Goal: Information Seeking & Learning: Understand process/instructions

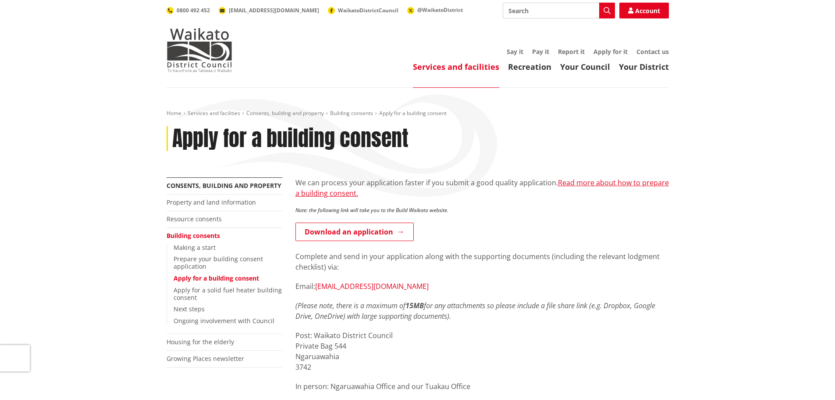
drag, startPoint x: 440, startPoint y: 286, endPoint x: 317, endPoint y: 284, distance: 122.8
click at [317, 284] on p "Email: building.applications@waidc.govt.nz" at bounding box center [483, 286] width 374 height 11
copy link "building.applications@waidc.govt.nz"
click at [192, 309] on link "Next steps" at bounding box center [189, 308] width 31 height 8
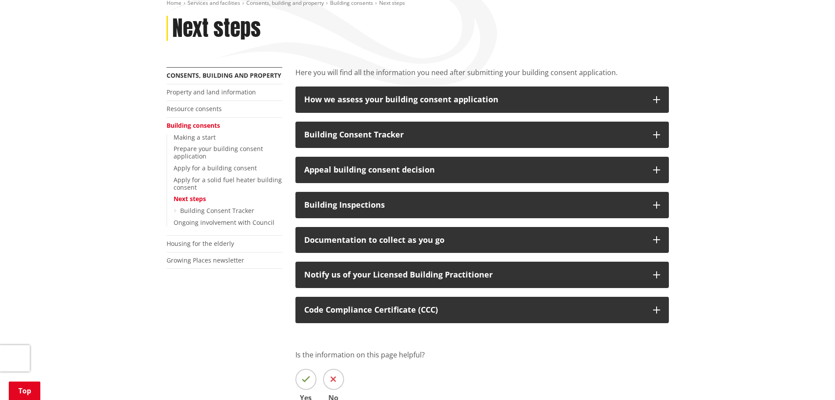
scroll to position [132, 0]
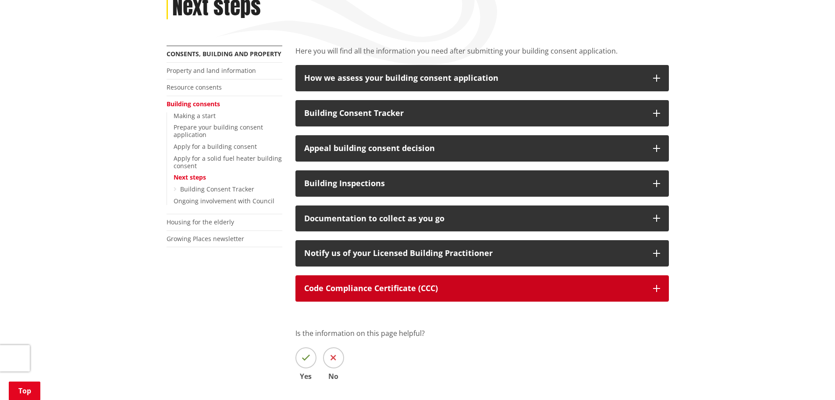
click at [399, 291] on p "Code Compliance Certificate (CCC)" at bounding box center [474, 288] width 340 height 9
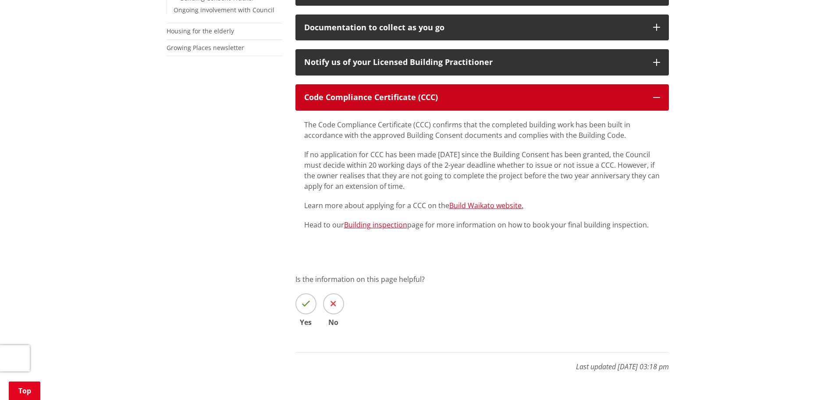
scroll to position [307, 0]
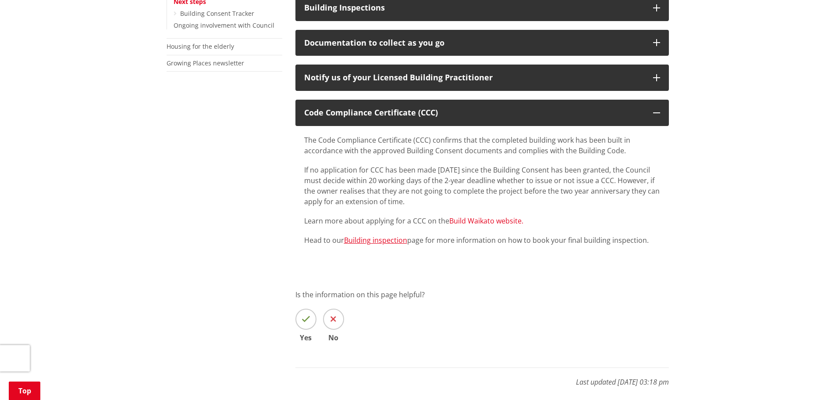
click at [507, 221] on link "Build Waikato website." at bounding box center [487, 221] width 74 height 10
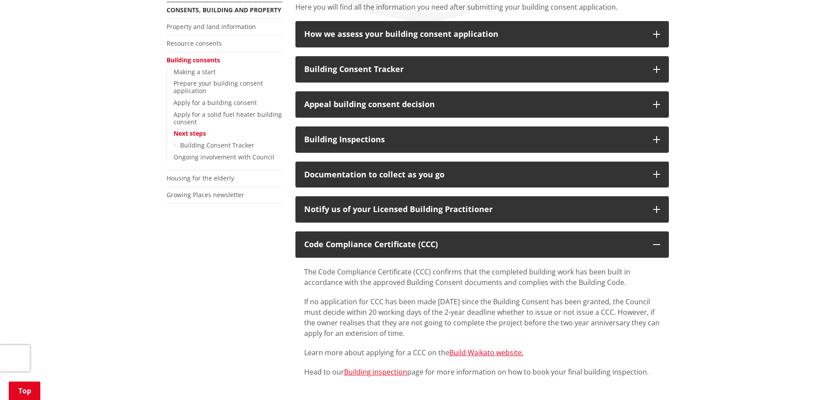
scroll to position [132, 0]
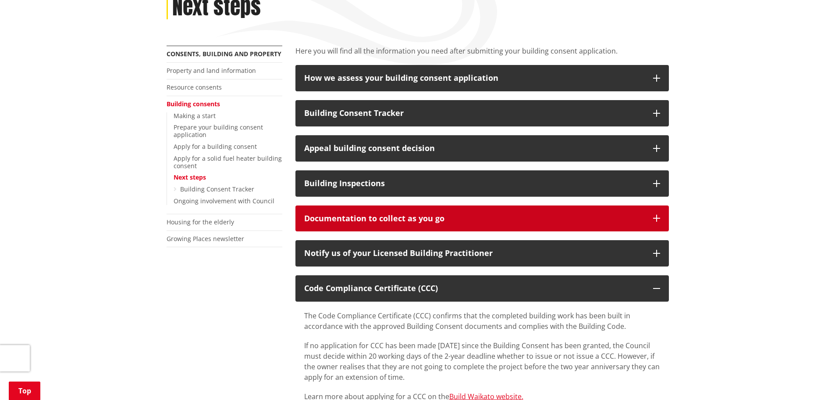
click at [352, 218] on div "Documentation to collect as you go" at bounding box center [474, 218] width 340 height 9
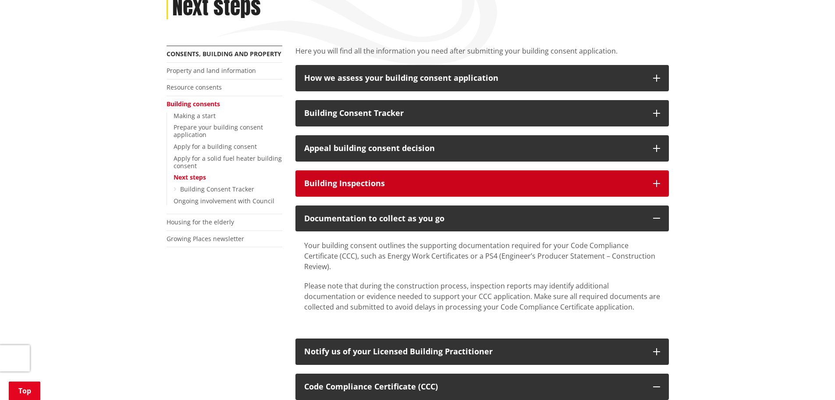
click at [346, 188] on div "Building Inspections" at bounding box center [474, 183] width 340 height 9
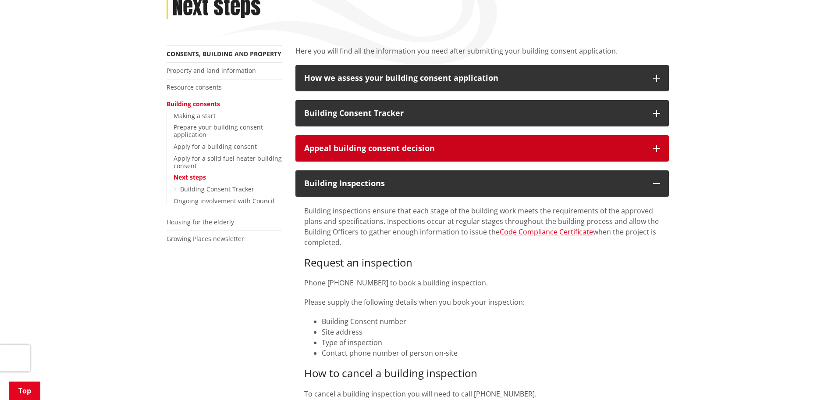
click at [346, 152] on div "Appeal building consent decision" at bounding box center [474, 148] width 340 height 9
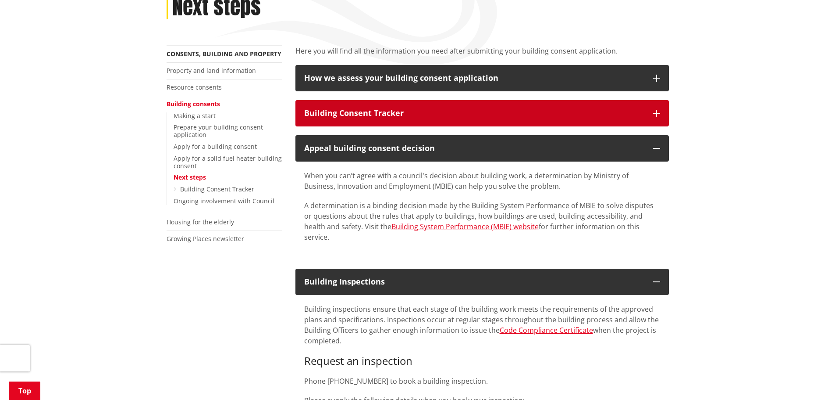
click at [344, 119] on button "Building Consent Tracker" at bounding box center [483, 113] width 374 height 26
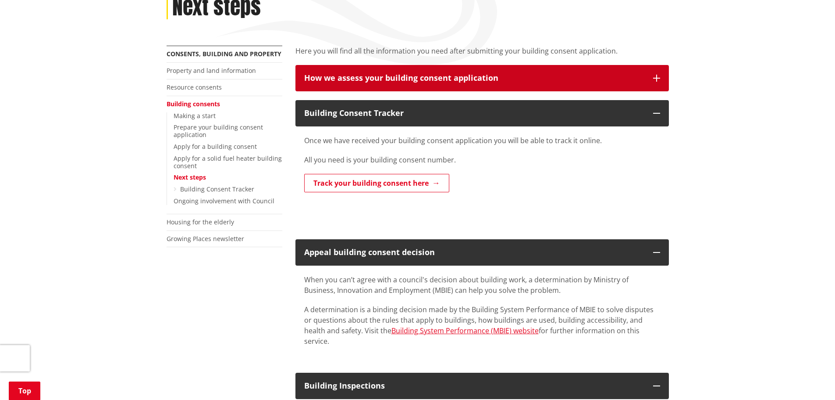
click at [352, 83] on button "How we assess your building consent application" at bounding box center [483, 78] width 374 height 26
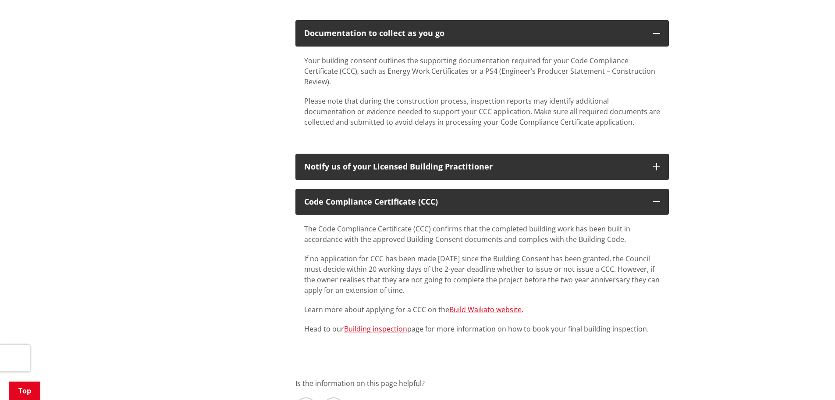
scroll to position [1140, 0]
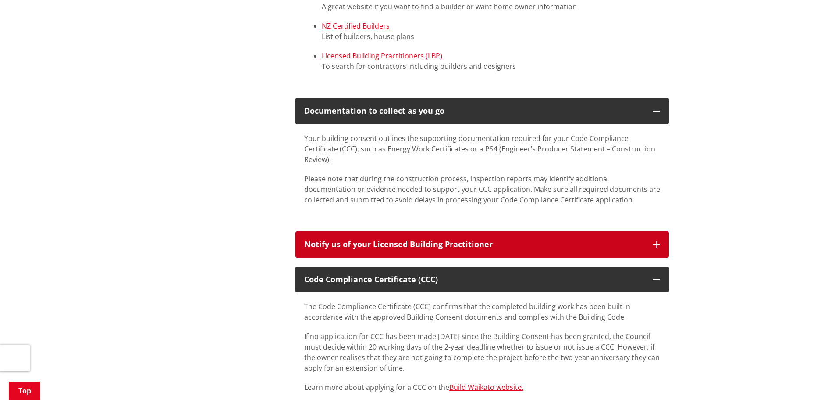
click at [637, 232] on button "Notify us of your Licensed Building Practitioner" at bounding box center [483, 244] width 374 height 26
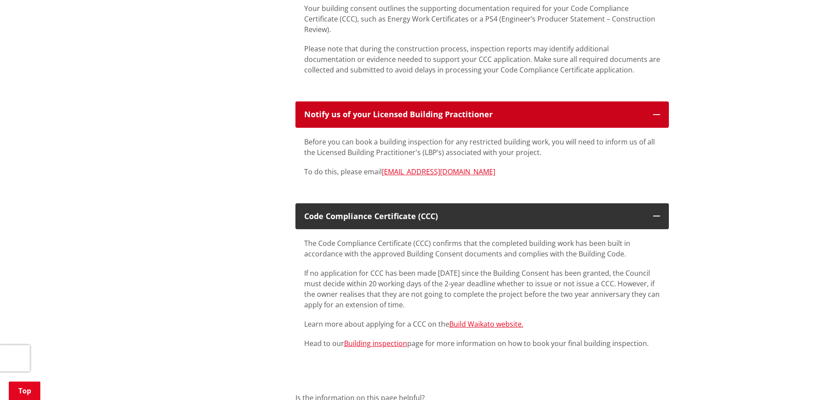
scroll to position [1272, 0]
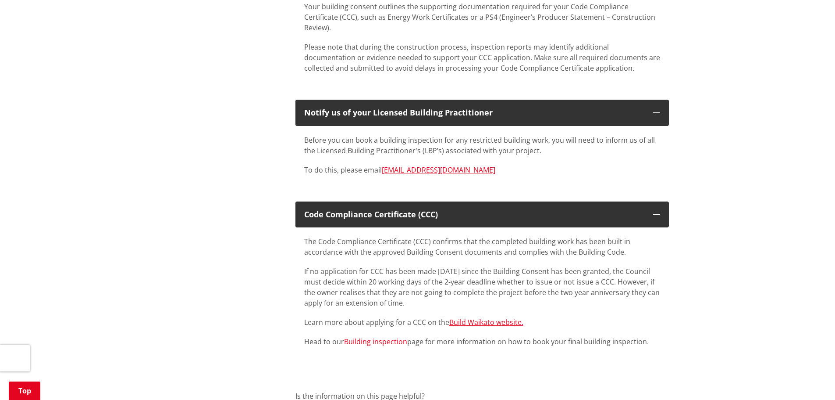
click at [380, 336] on link "Building inspection" at bounding box center [375, 341] width 63 height 10
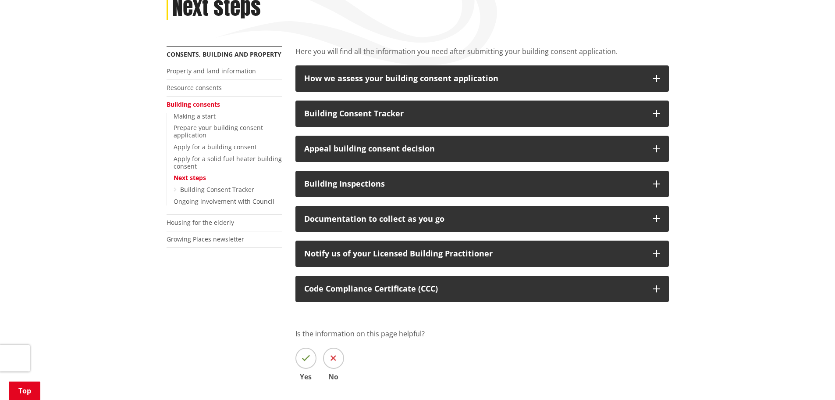
scroll to position [132, 0]
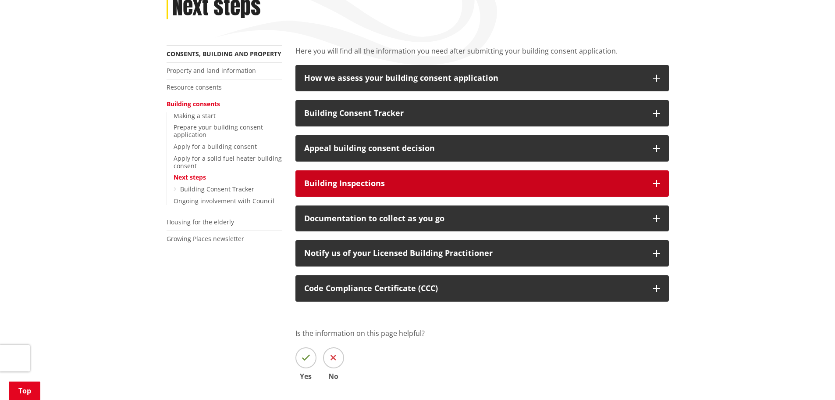
click at [376, 185] on div "Building Inspections" at bounding box center [474, 183] width 340 height 9
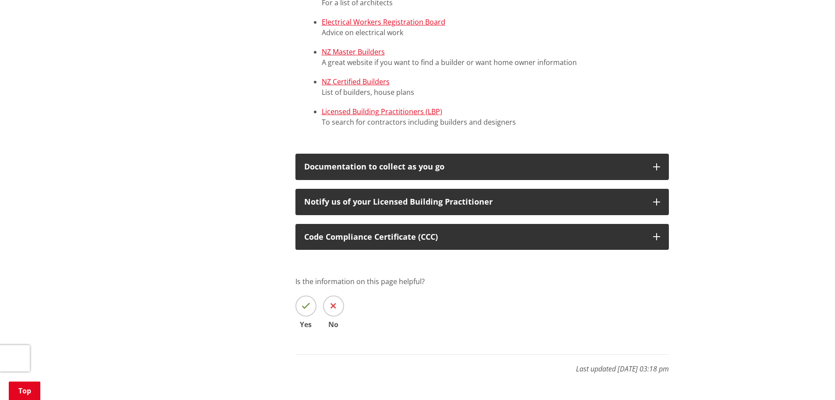
scroll to position [746, 0]
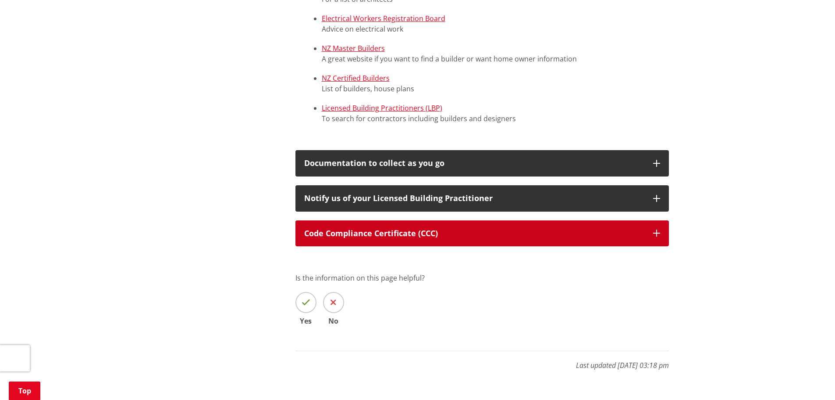
click at [487, 234] on p "Code Compliance Certificate (CCC)" at bounding box center [474, 233] width 340 height 9
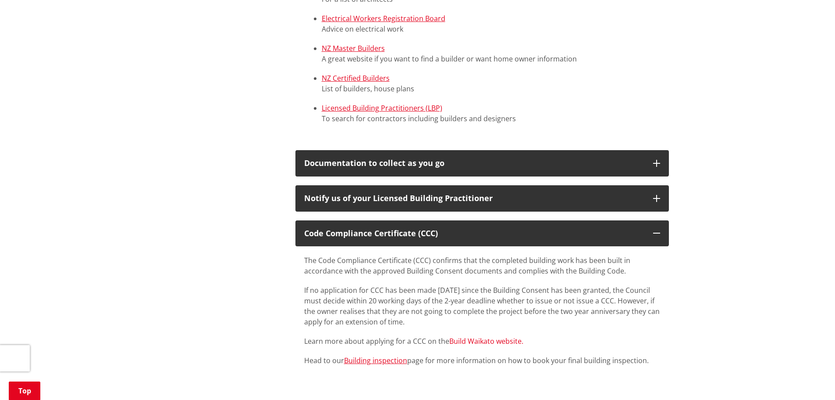
click at [480, 340] on link "Build Waikato website." at bounding box center [487, 341] width 74 height 10
